Goal: Ask a question: Seek information or help from site administrators or community

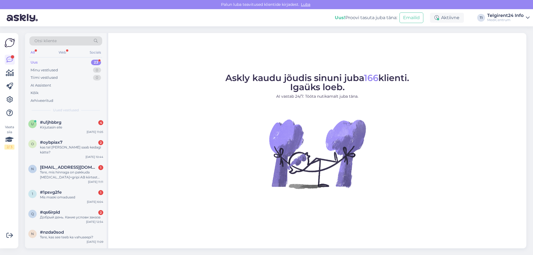
drag, startPoint x: 102, startPoint y: 68, endPoint x: 358, endPoint y: 71, distance: 256.9
click at [326, 69] on div "Otsi kliente All Web Socials Uus 23 Minu vestlused 0 Tiimi vestlused 0 AI Assis…" at bounding box center [275, 140] width 501 height 215
drag, startPoint x: 499, startPoint y: 7, endPoint x: 500, endPoint y: 11, distance: 4.4
click at [499, 9] on div "[PERSON_NAME] teavitused klientide kirjadest. Luba Uus! Proovi tasuta [PERSON_N…" at bounding box center [266, 127] width 533 height 255
click at [499, 26] on div "Uus! Proovi tasuta [PERSON_NAME]: Emailid Aktiivne TI Telgirent24 Info MediCent…" at bounding box center [266, 17] width 533 height 17
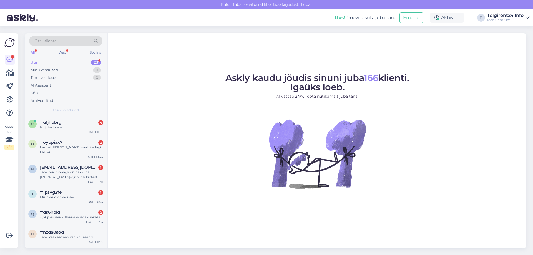
click at [494, 18] on div "MediCentrum" at bounding box center [505, 20] width 36 height 4
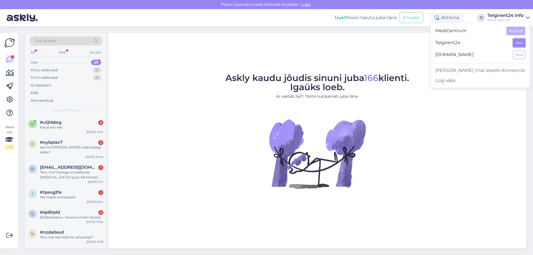
click at [521, 45] on button "Ava" at bounding box center [519, 43] width 12 height 9
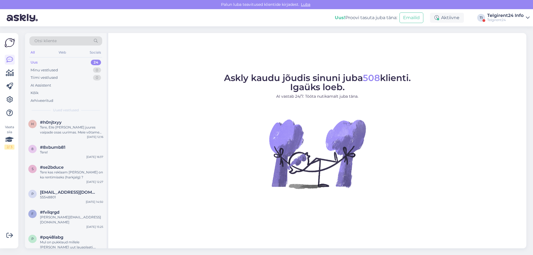
click at [507, 16] on div "Telgirent24 Info" at bounding box center [505, 15] width 36 height 4
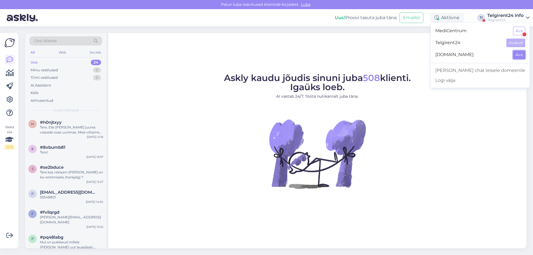
click at [520, 54] on button "Ava" at bounding box center [519, 54] width 12 height 9
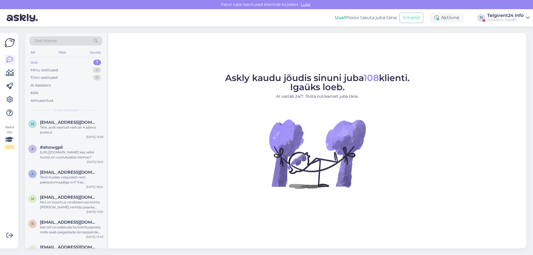
click at [510, 11] on div "Uus! Proovi tasuta [PERSON_NAME]: Emailid Aktiivne TI Telgirent24 Info [DOMAIN_…" at bounding box center [266, 17] width 533 height 17
click at [510, 13] on div "Telgirent24 Info" at bounding box center [505, 15] width 36 height 4
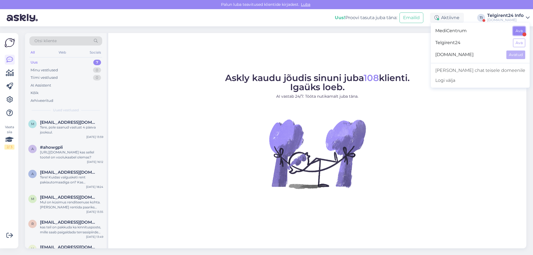
click at [519, 32] on button "Ava" at bounding box center [519, 31] width 12 height 9
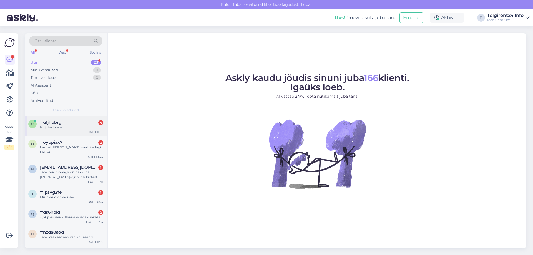
click at [90, 130] on div "Kirjutasin eile" at bounding box center [71, 127] width 63 height 5
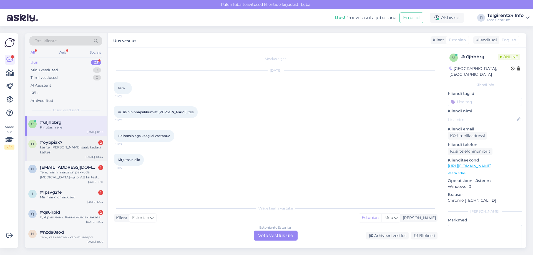
click at [74, 145] on div "kas tel [PERSON_NAME] saab kedagi kätte?" at bounding box center [71, 150] width 63 height 10
